Goal: Find specific page/section: Find specific page/section

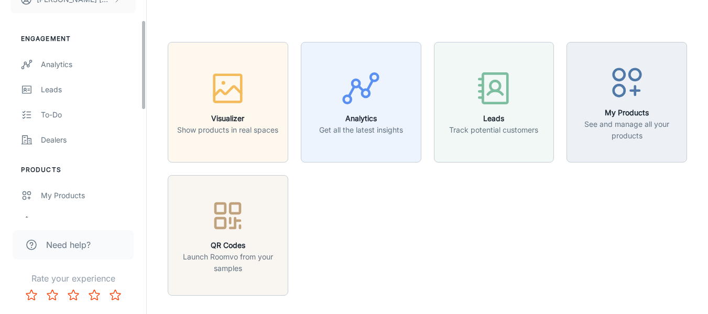
scroll to position [305, 0]
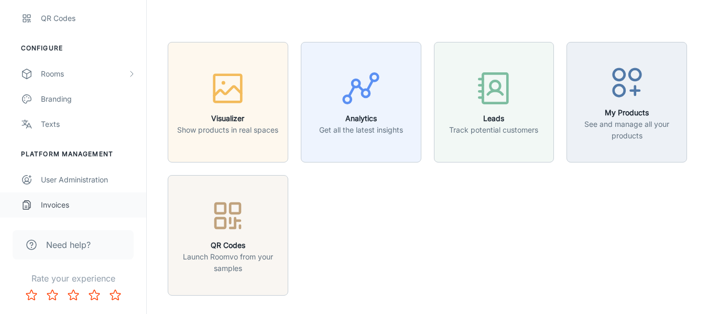
click at [44, 204] on div "Invoices" at bounding box center [88, 205] width 95 height 12
